Goal: Check status: Check status

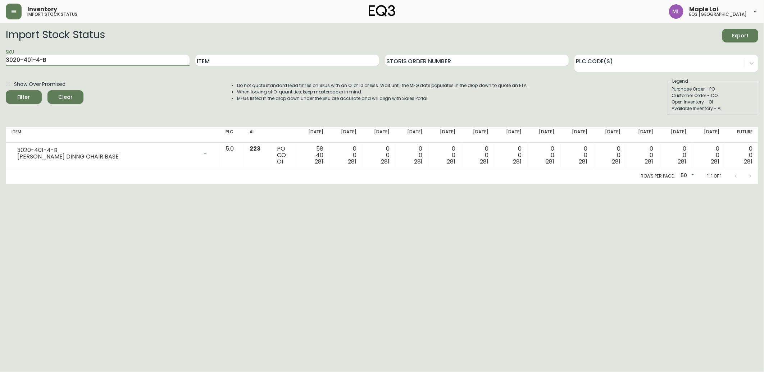
drag, startPoint x: 63, startPoint y: 60, endPoint x: 0, endPoint y: 52, distance: 63.2
click at [0, 58] on html "Inventory import stock status Maple Lai eq3 [GEOGRAPHIC_DATA] Import Stock Stat…" at bounding box center [382, 92] width 764 height 184
paste input "[PHONE_NUMBER]"
click at [6, 90] on button "Filter" at bounding box center [24, 97] width 36 height 14
drag, startPoint x: 65, startPoint y: 59, endPoint x: -2, endPoint y: 58, distance: 66.9
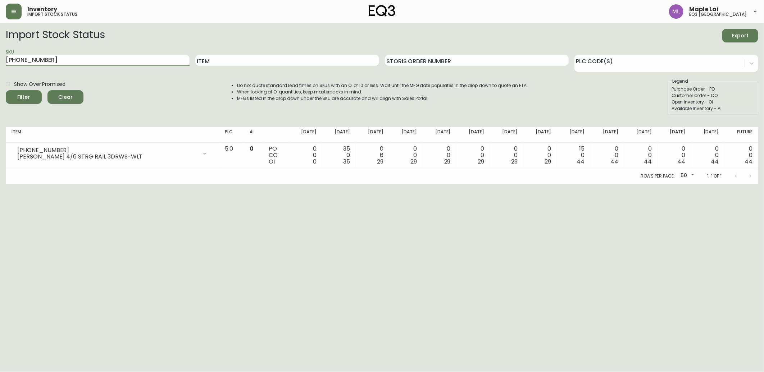
click at [0, 58] on html "Inventory import stock status Maple Lai eq3 [GEOGRAPHIC_DATA] Import Stock Stat…" at bounding box center [382, 92] width 764 height 184
click at [6, 90] on button "Filter" at bounding box center [24, 97] width 36 height 14
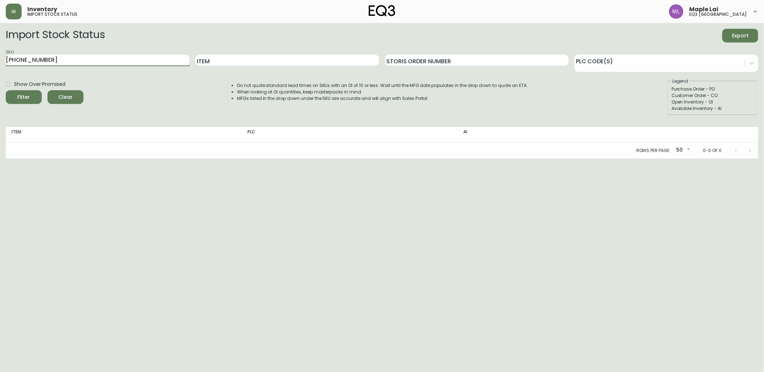
click at [49, 63] on input "[PHONE_NUMBER]" at bounding box center [98, 61] width 184 height 12
click at [55, 56] on input "[PHONE_NUMBER]" at bounding box center [98, 61] width 184 height 12
click at [66, 56] on input "[PHONE_NUMBER]" at bounding box center [98, 61] width 184 height 12
type input "3"
click at [6, 90] on button "Filter" at bounding box center [24, 97] width 36 height 14
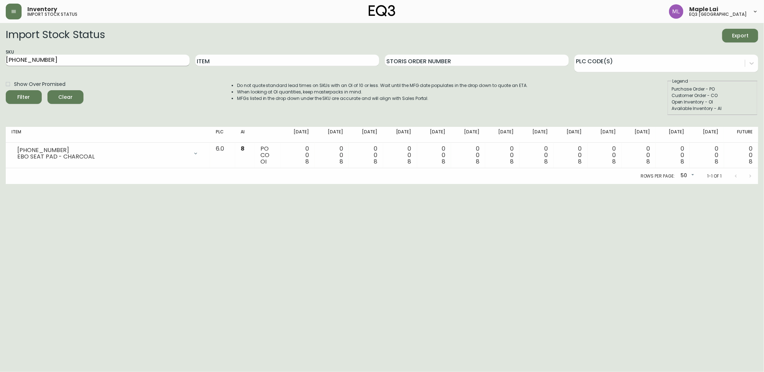
drag, startPoint x: 60, startPoint y: 234, endPoint x: 59, endPoint y: 55, distance: 178.5
click at [63, 184] on html "Inventory import stock status Maple Lai eq3 [GEOGRAPHIC_DATA] Import Stock Stat…" at bounding box center [382, 92] width 764 height 184
click at [120, 56] on input "[PHONE_NUMBER]" at bounding box center [98, 61] width 184 height 12
drag, startPoint x: 52, startPoint y: 63, endPoint x: -2, endPoint y: 46, distance: 56.1
click at [0, 46] on html "Inventory import stock status Maple Lai eq3 [GEOGRAPHIC_DATA] Import Stock Stat…" at bounding box center [382, 92] width 764 height 184
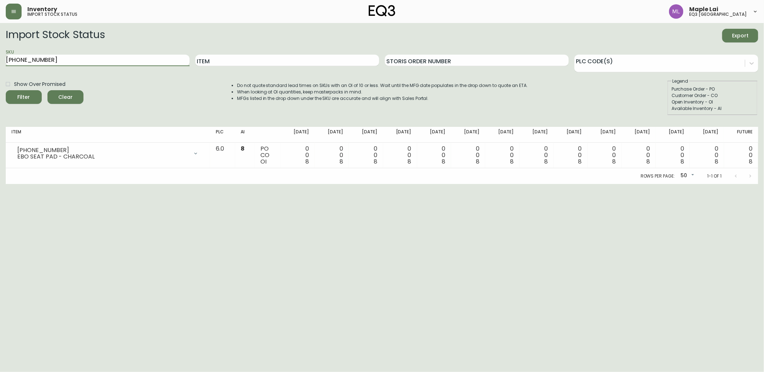
paste input "[PHONE_NUMBER]"
type input "[PHONE_NUMBER]"
click at [6, 90] on button "Filter" at bounding box center [24, 97] width 36 height 14
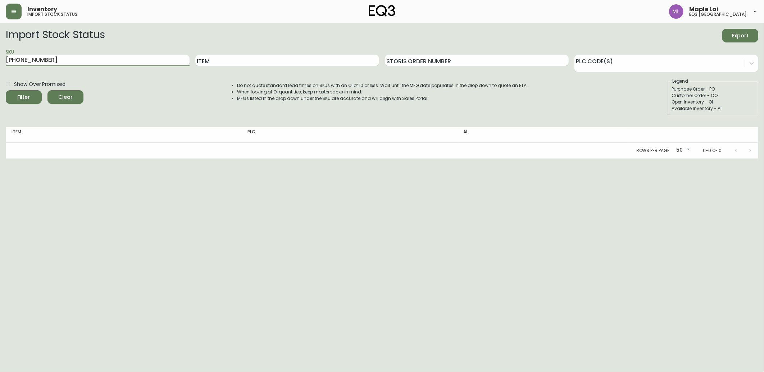
drag, startPoint x: 58, startPoint y: 61, endPoint x: -2, endPoint y: 63, distance: 59.8
click at [0, 63] on html "Inventory import stock status Maple Lai eq3 [GEOGRAPHIC_DATA] Import Stock Stat…" at bounding box center [382, 79] width 764 height 159
click at [259, 63] on input "Item" at bounding box center [287, 61] width 184 height 12
type input "F"
type input "[PERSON_NAME]"
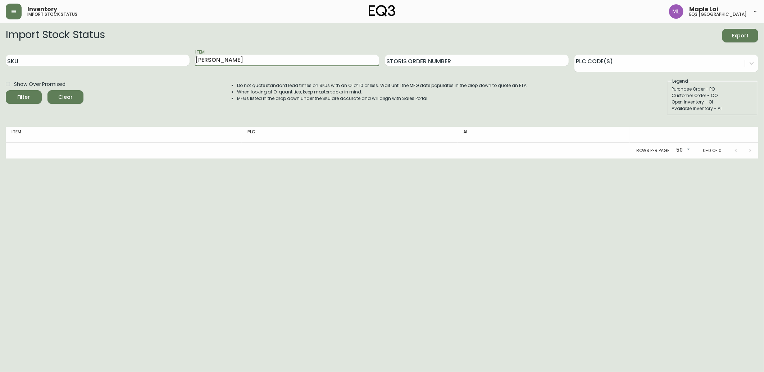
click at [6, 90] on button "Filter" at bounding box center [24, 97] width 36 height 14
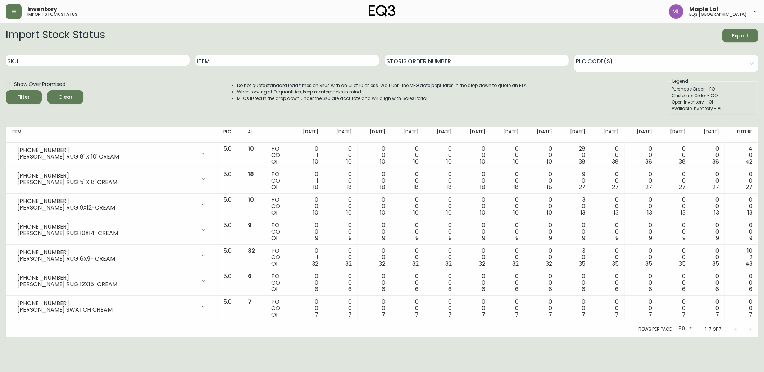
click at [62, 69] on div "SKU" at bounding box center [98, 60] width 184 height 23
click at [66, 59] on input "SKU" at bounding box center [98, 61] width 184 height 12
paste input "[PHONE_NUMBER]"
click at [6, 90] on button "Filter" at bounding box center [24, 97] width 36 height 14
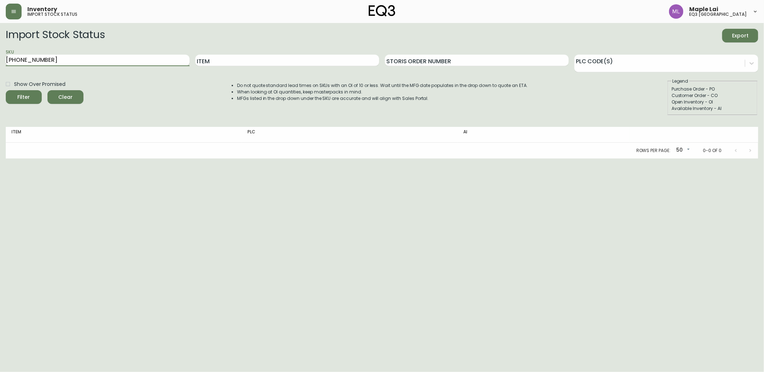
click at [120, 62] on input "[PHONE_NUMBER]" at bounding box center [98, 61] width 184 height 12
click at [0, 64] on html "Inventory import stock status Maple Lai eq3 [GEOGRAPHIC_DATA] Import Stock Stat…" at bounding box center [382, 79] width 764 height 159
drag, startPoint x: 96, startPoint y: 61, endPoint x: 0, endPoint y: 71, distance: 96.2
click at [0, 62] on html "Inventory import stock status Maple Lai eq3 [GEOGRAPHIC_DATA] Import Stock Stat…" at bounding box center [382, 79] width 764 height 159
paste input "67"
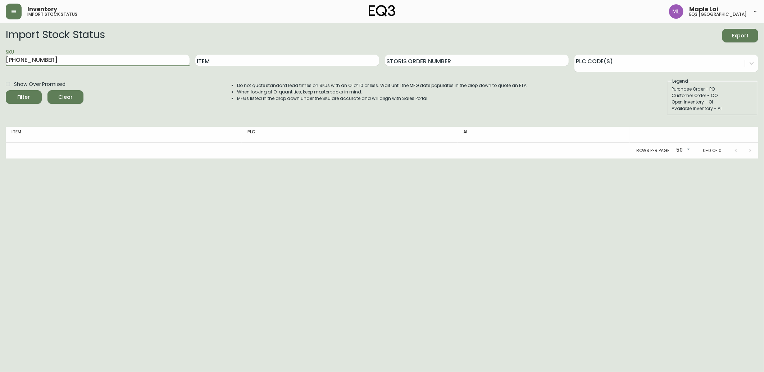
type input "[PHONE_NUMBER]"
click at [6, 90] on button "Filter" at bounding box center [24, 97] width 36 height 14
